Goal: Information Seeking & Learning: Understand process/instructions

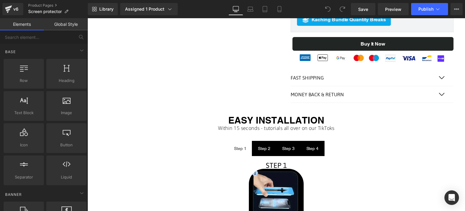
scroll to position [454, 0]
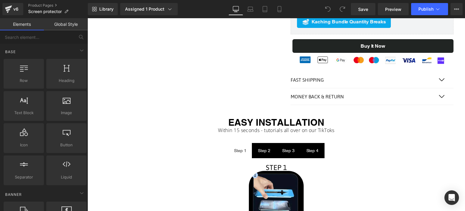
click at [351, 82] on div "Fast Shipping Text Block" at bounding box center [366, 79] width 151 height 7
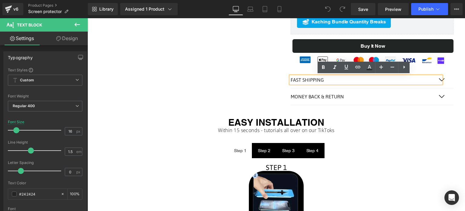
click at [442, 77] on button "button" at bounding box center [448, 79] width 12 height 16
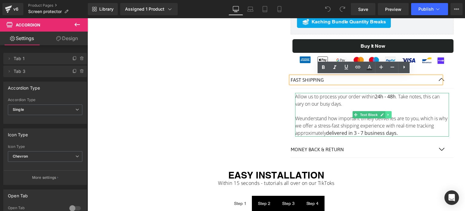
click at [387, 113] on icon at bounding box center [388, 115] width 3 height 4
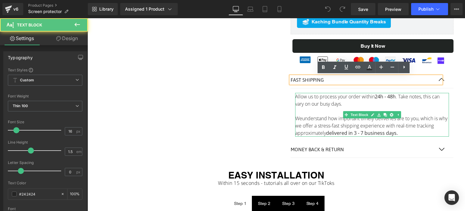
click at [414, 120] on div "We understand how important timely deliveries are to you, which is why we offer…" at bounding box center [372, 126] width 154 height 22
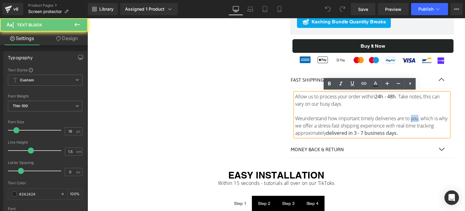
click at [414, 120] on div "We understand how important timely deliveries are to you, which is why we offer…" at bounding box center [372, 126] width 154 height 22
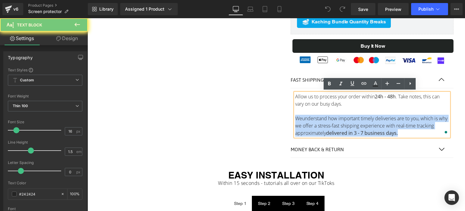
click at [414, 120] on div "We understand how important timely deliveries are to you, which is why we offer…" at bounding box center [372, 126] width 154 height 22
click at [414, 131] on div "We understand how important timely deliveries are to you, which is why we offer…" at bounding box center [372, 126] width 154 height 22
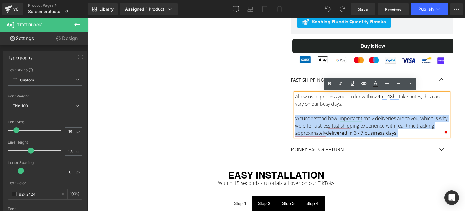
click at [407, 136] on div "Allow us to process your order within 24h - 48h . Take notes, this can vary on …" at bounding box center [372, 115] width 154 height 44
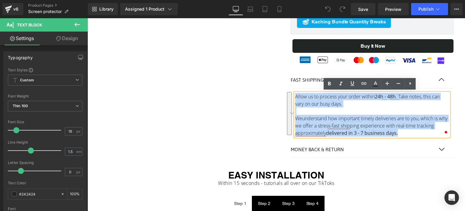
drag, startPoint x: 400, startPoint y: 134, endPoint x: 293, endPoint y: 95, distance: 113.9
click at [295, 95] on div "Allow us to process your order within 24h - 48h . Take notes, this can vary on …" at bounding box center [372, 115] width 154 height 44
copy div "Allow us to process your order within 24h - 48h . Take notes, this can vary on …"
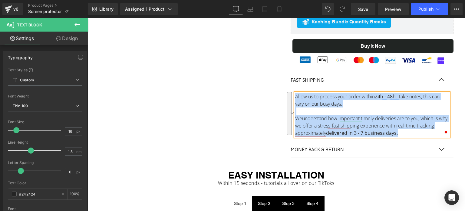
click at [349, 104] on div "Allow us to process your order within 24h - 48h . Take notes, this can vary on …" at bounding box center [372, 115] width 154 height 44
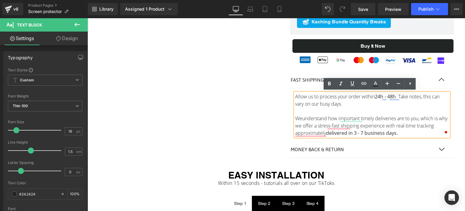
click at [386, 152] on div "Money back & return Text Block" at bounding box center [372, 149] width 163 height 17
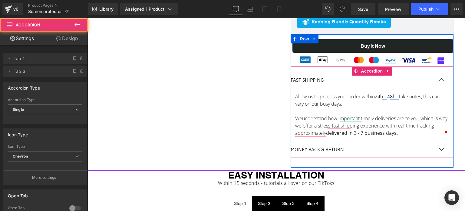
click at [386, 149] on p "Money back & return" at bounding box center [366, 148] width 151 height 7
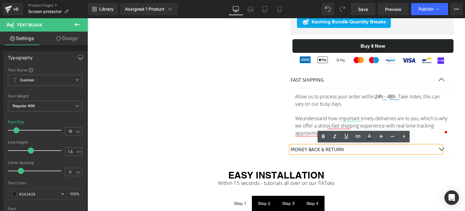
click at [437, 148] on p "Money back & return" at bounding box center [366, 148] width 151 height 7
click at [442, 151] on button "button" at bounding box center [448, 149] width 12 height 16
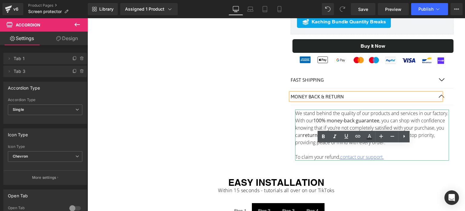
click at [307, 122] on div "We stand behind the quality of our products and services in our factory. With o…" at bounding box center [372, 134] width 154 height 51
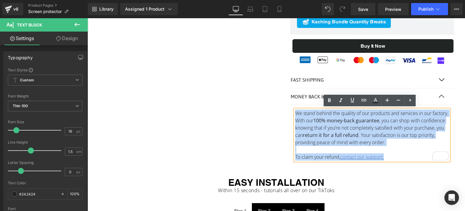
drag, startPoint x: 297, startPoint y: 114, endPoint x: 409, endPoint y: 162, distance: 122.0
click at [410, 163] on article "We stand behind the quality of our products and services in our factory. With o…" at bounding box center [372, 135] width 163 height 60
copy div "We stand behind the quality of our products and services in our factory. With o…"
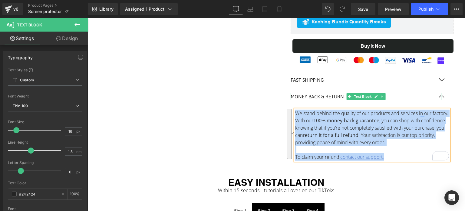
click at [437, 96] on p "Money back & return" at bounding box center [366, 96] width 151 height 7
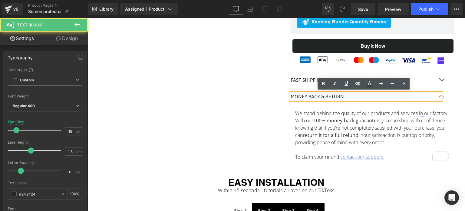
click at [440, 96] on div "Money back & return" at bounding box center [366, 96] width 151 height 7
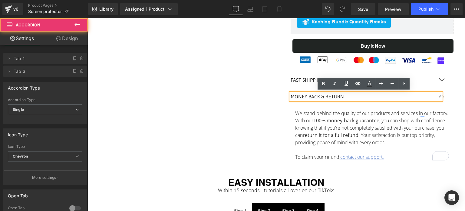
click at [442, 95] on button "button" at bounding box center [448, 96] width 12 height 16
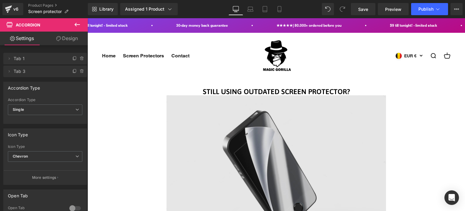
scroll to position [151, 0]
